Goal: Use online tool/utility

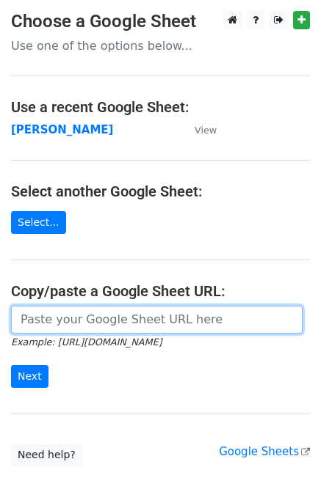
drag, startPoint x: 72, startPoint y: 329, endPoint x: 64, endPoint y: 340, distance: 13.6
click at [72, 326] on input "url" at bounding box center [156, 320] width 291 height 28
paste input "https://docs.google.com/spreadsheets/d/11bLC5BOz7ltFbsCzUDuPCHu2NJERcBMDTjPpvxJ…"
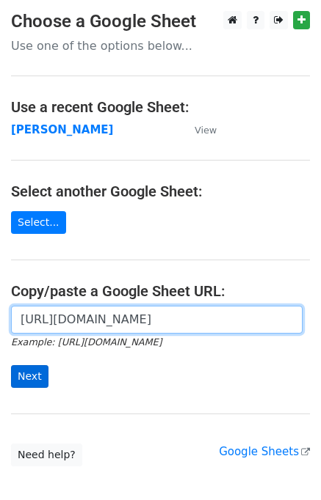
scroll to position [0, 420]
type input "https://docs.google.com/spreadsheets/d/11bLC5BOz7ltFbsCzUDuPCHu2NJERcBMDTjPpvxJ…"
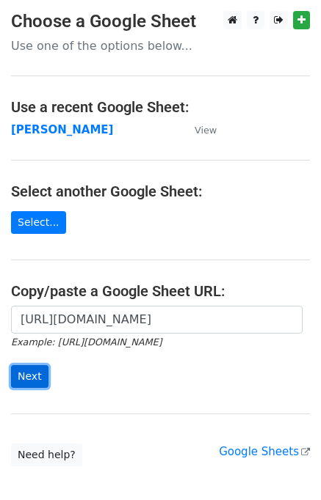
scroll to position [0, 0]
click at [30, 379] on input "Next" at bounding box center [29, 376] width 37 height 23
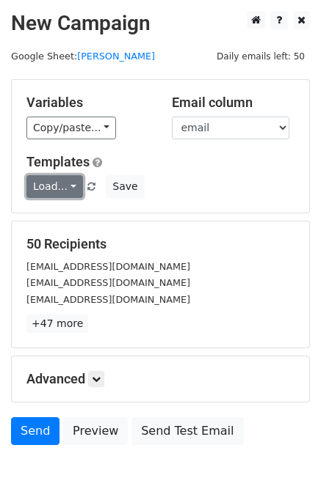
click at [44, 185] on link "Load..." at bounding box center [54, 186] width 56 height 23
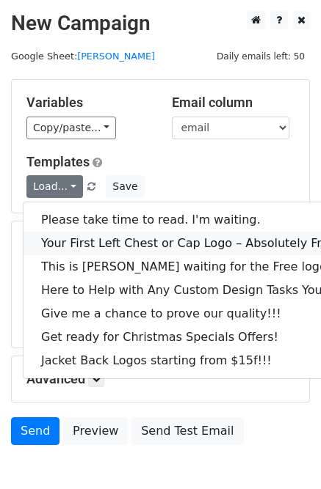
click at [59, 244] on link "Your First Left Chest or Cap Logo – Absolutely Free" at bounding box center [198, 243] width 350 height 23
